Goal: Find specific page/section: Find specific page/section

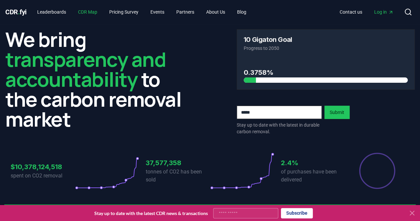
click at [89, 13] on link "CDR Map" at bounding box center [88, 12] width 30 height 12
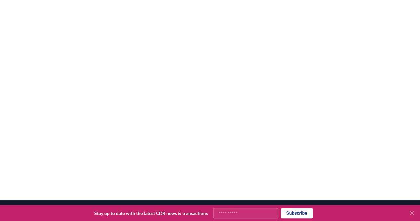
scroll to position [126, 0]
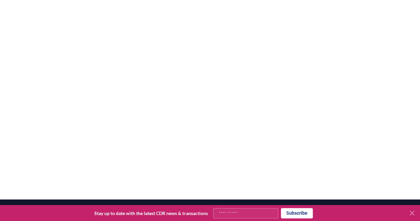
click at [350, 180] on div at bounding box center [210, 88] width 420 height 221
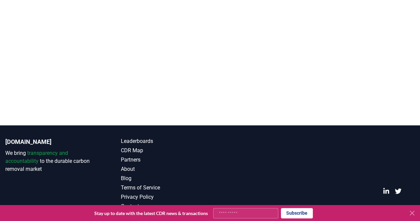
scroll to position [0, 0]
